Goal: Find specific page/section: Locate a particular part of the current website

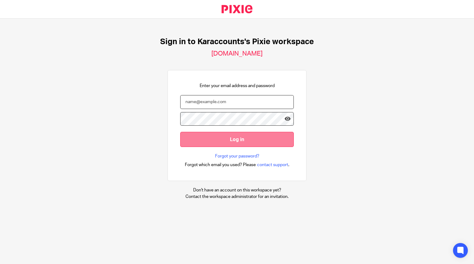
type input "[EMAIL_ADDRESS][DOMAIN_NAME]"
click at [221, 140] on input "Log in" at bounding box center [237, 139] width 114 height 15
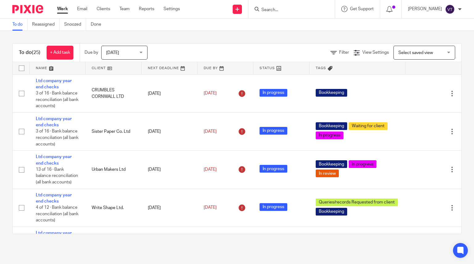
click at [280, 9] on input "Search" at bounding box center [289, 10] width 56 height 6
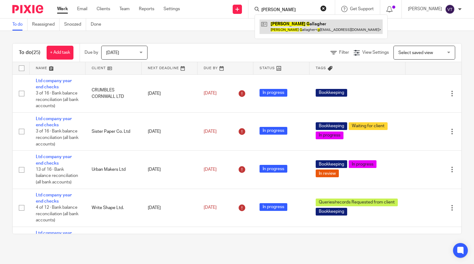
type input "karen g"
click at [288, 27] on link at bounding box center [321, 26] width 123 height 14
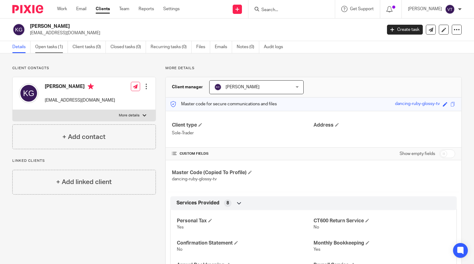
click at [55, 49] on link "Open tasks (1)" at bounding box center [51, 47] width 33 height 12
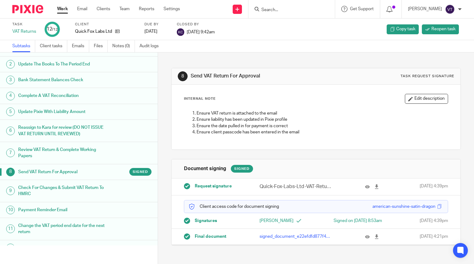
scroll to position [29, 0]
